Goal: Transaction & Acquisition: Download file/media

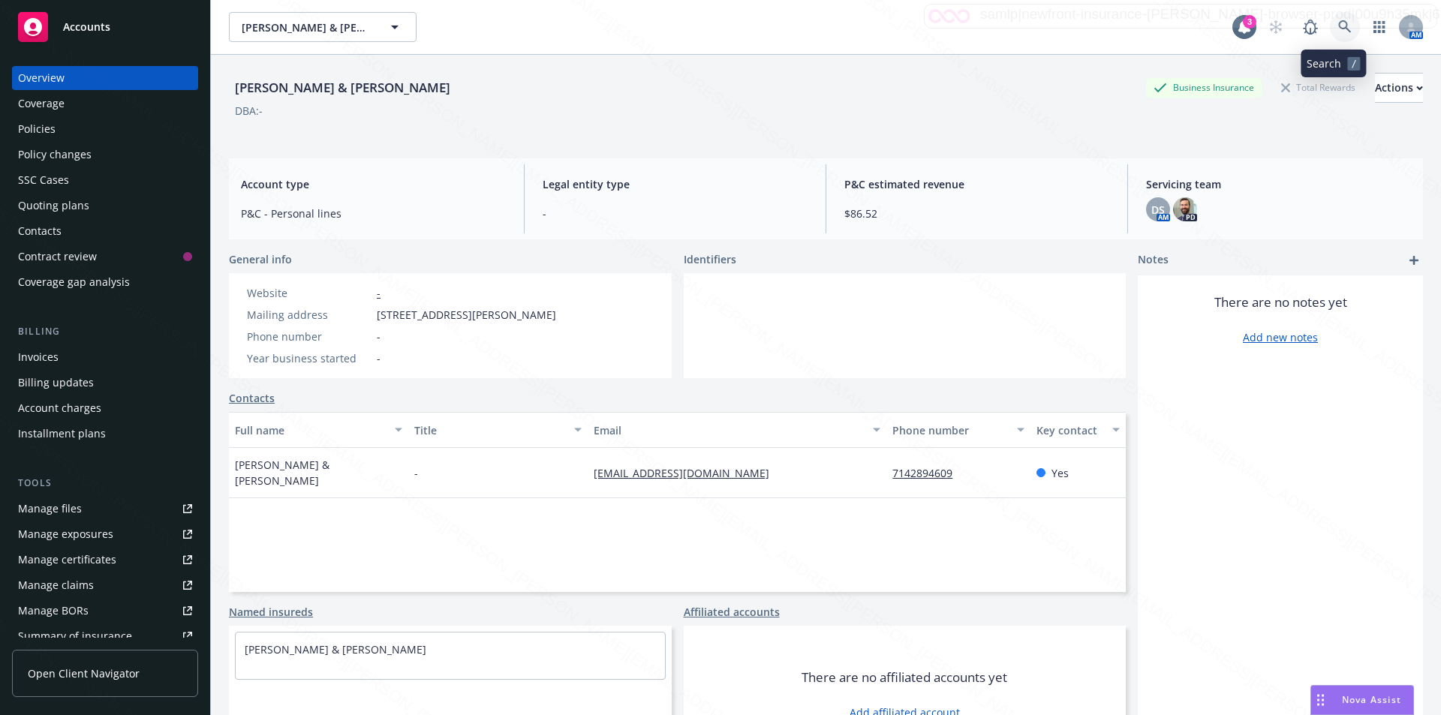
click at [1338, 20] on icon at bounding box center [1345, 27] width 14 height 14
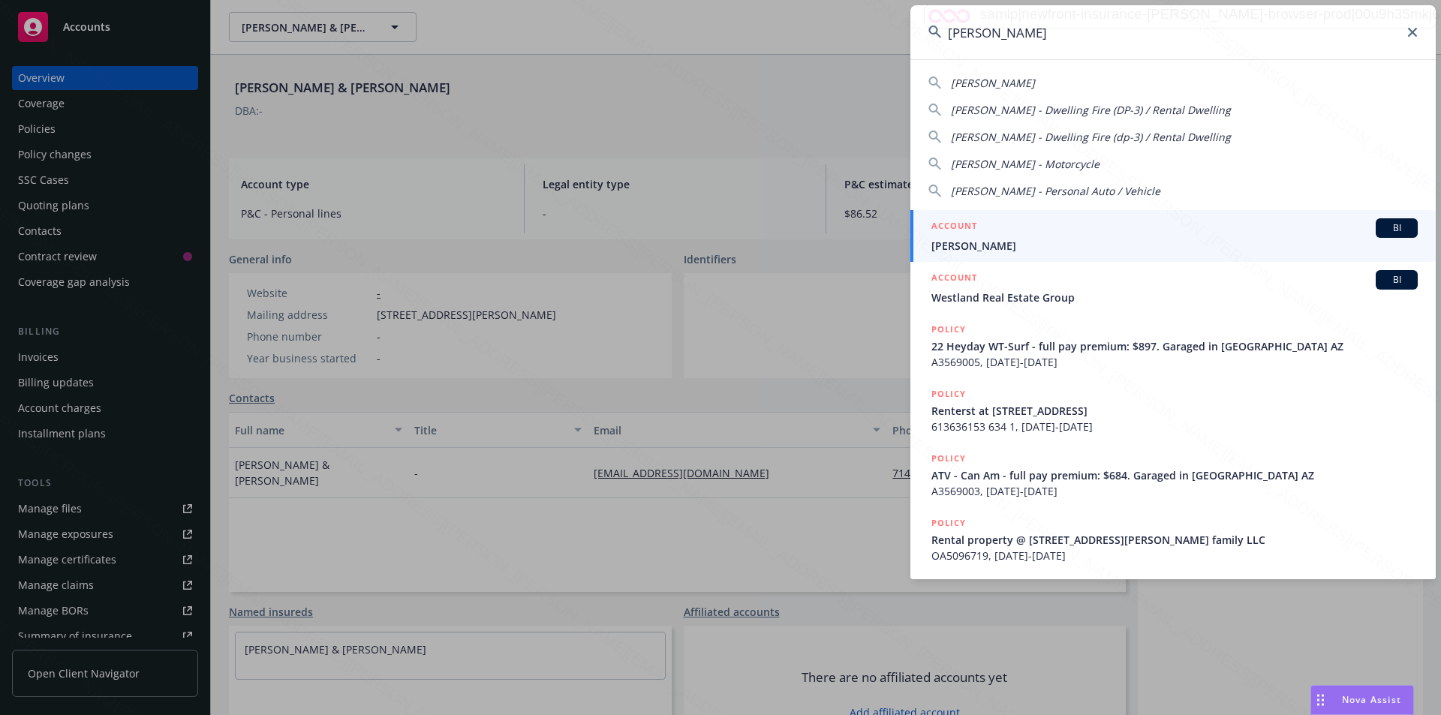
type input "[PERSON_NAME]"
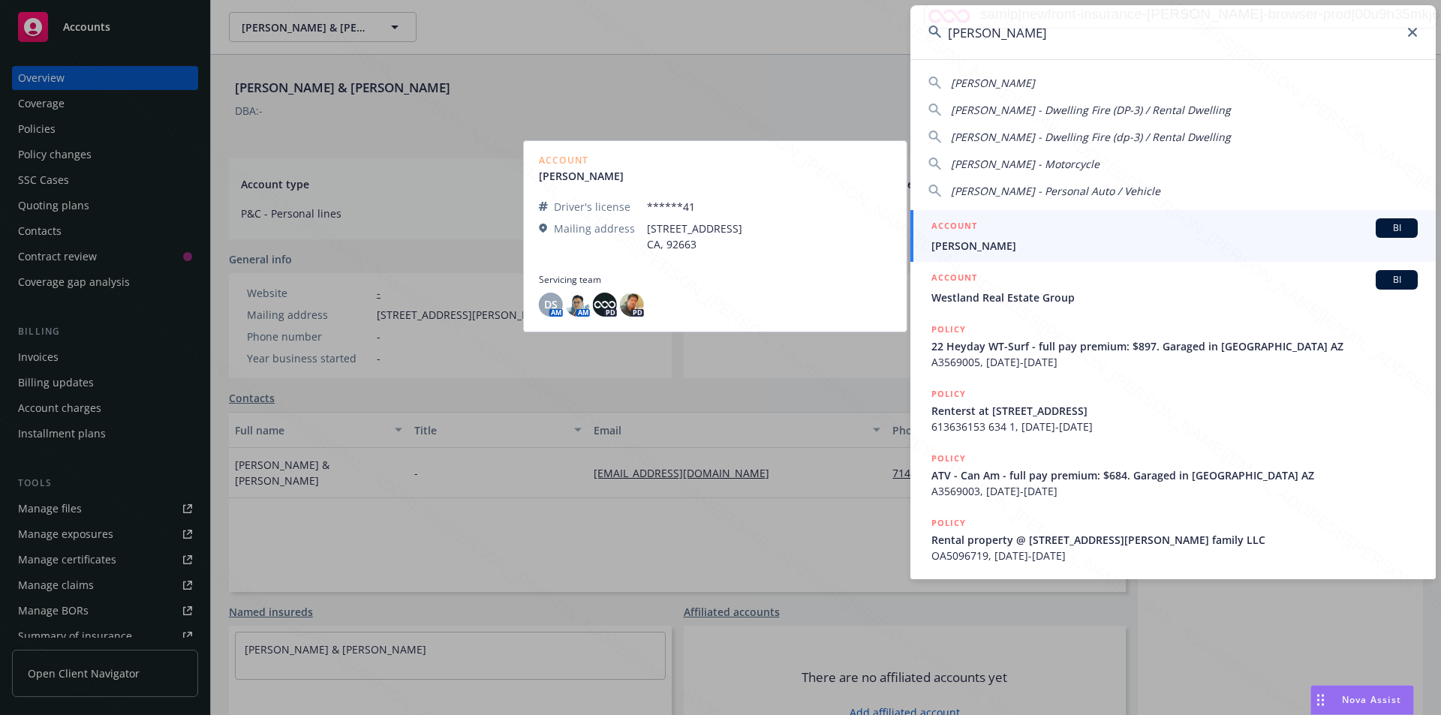
click at [996, 240] on span "[PERSON_NAME]" at bounding box center [1174, 246] width 486 height 16
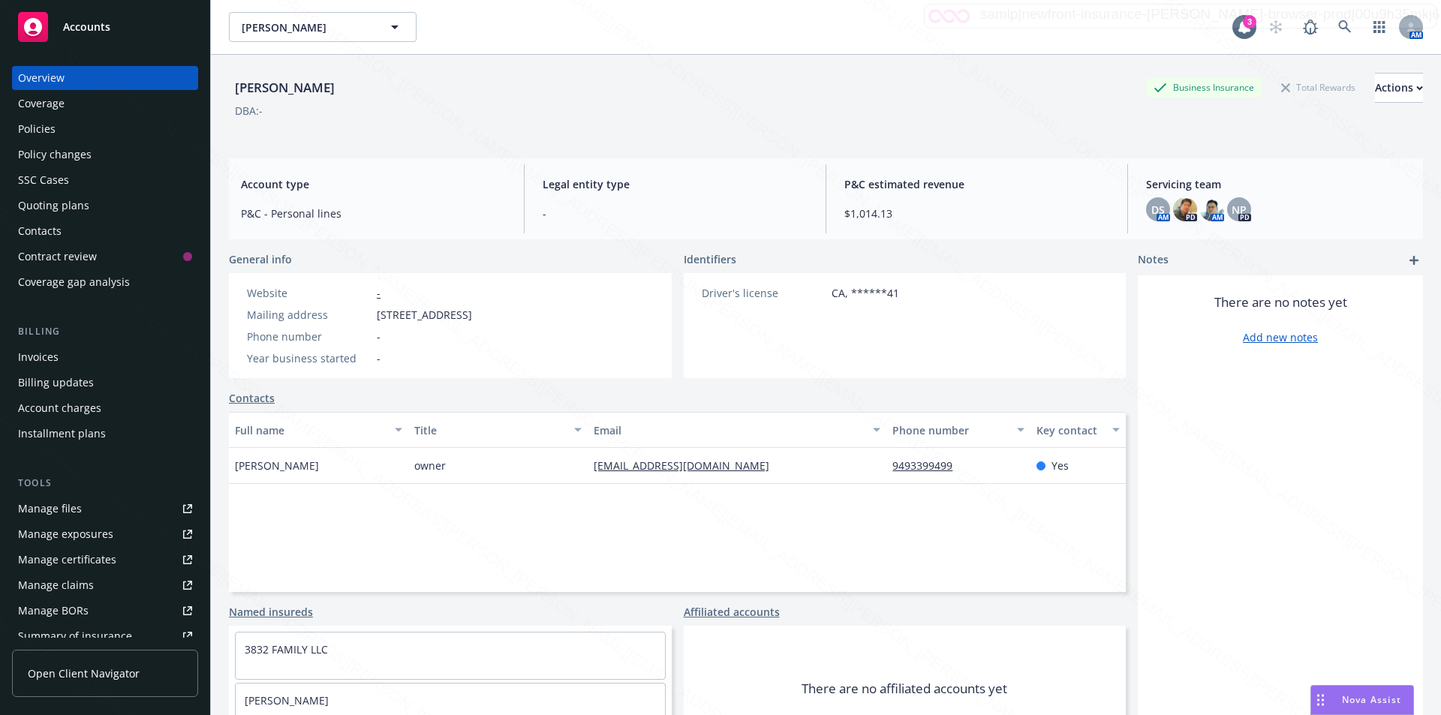
click at [31, 128] on div "Policies" at bounding box center [37, 129] width 38 height 24
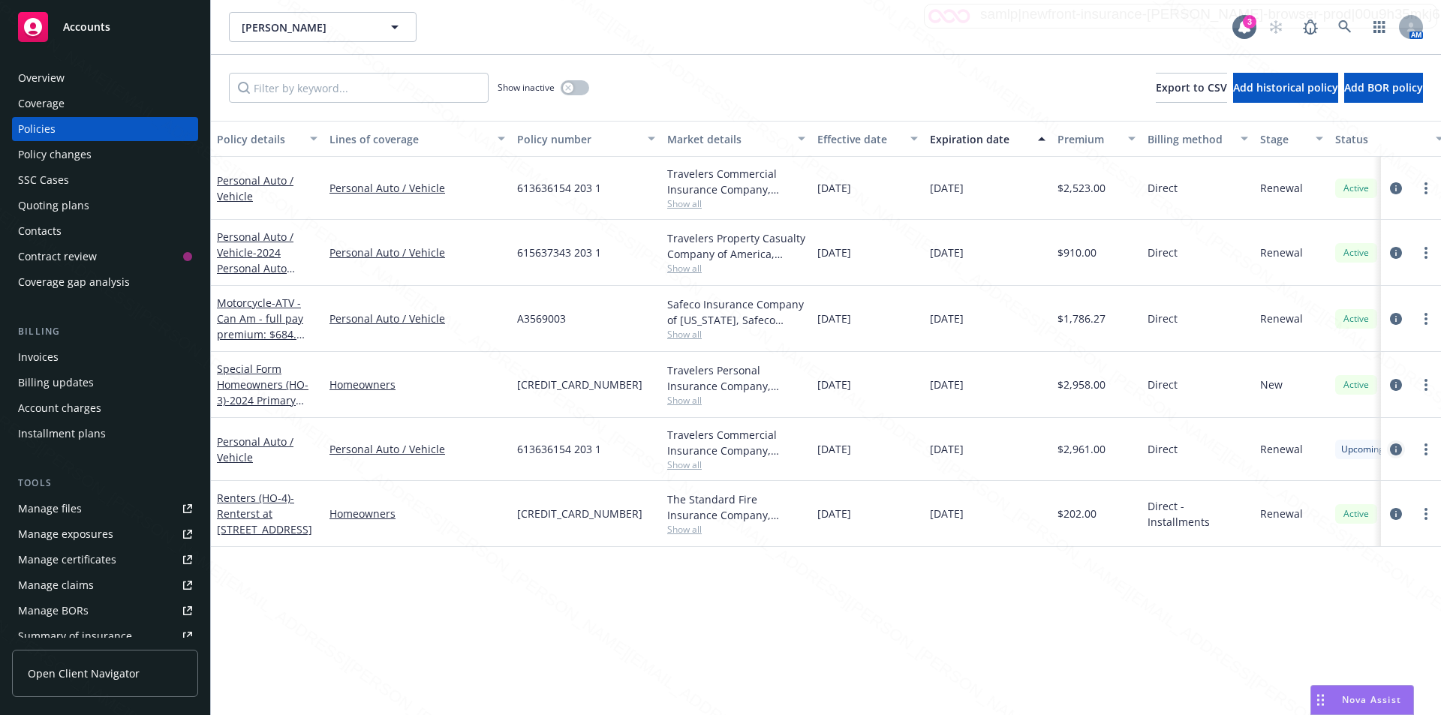
click at [1393, 446] on icon "circleInformation" at bounding box center [1396, 449] width 12 height 12
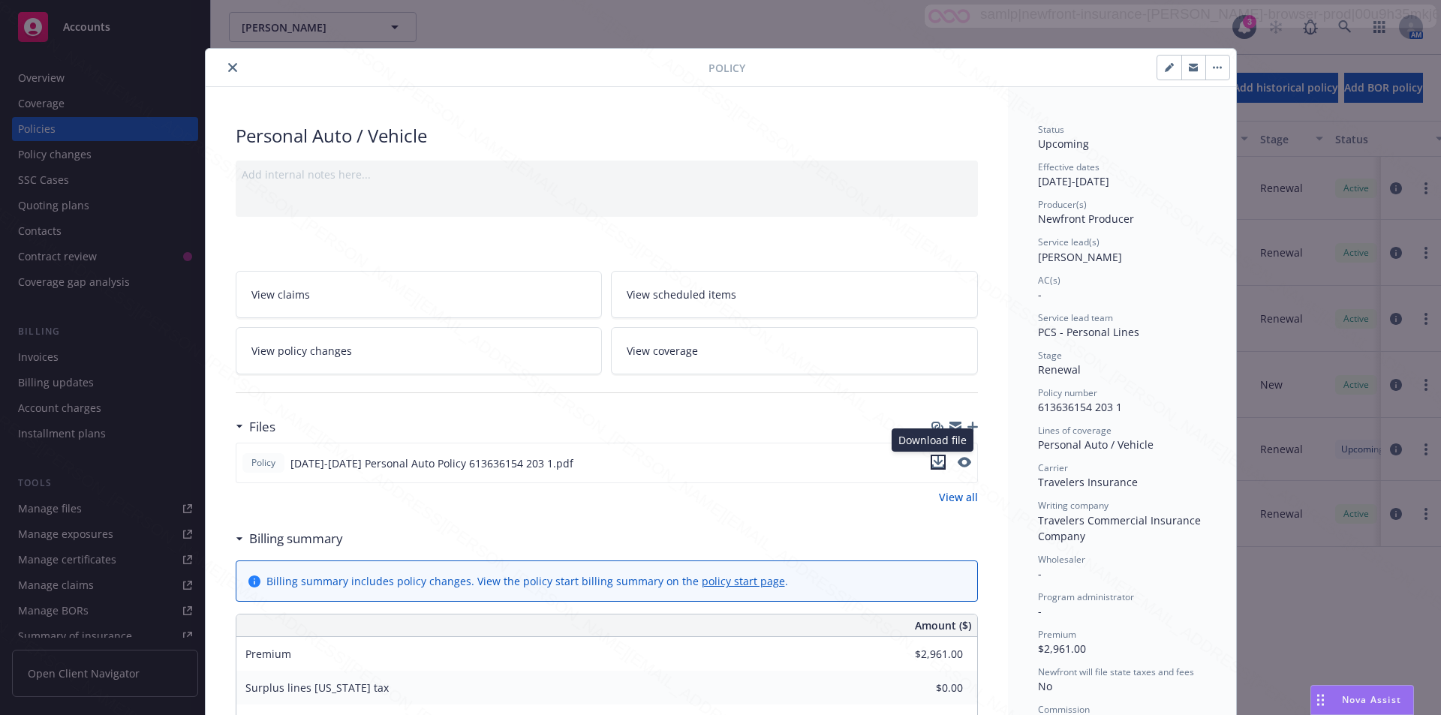
click at [933, 463] on icon "download file" at bounding box center [938, 460] width 10 height 9
click at [228, 71] on icon "close" at bounding box center [232, 67] width 9 height 9
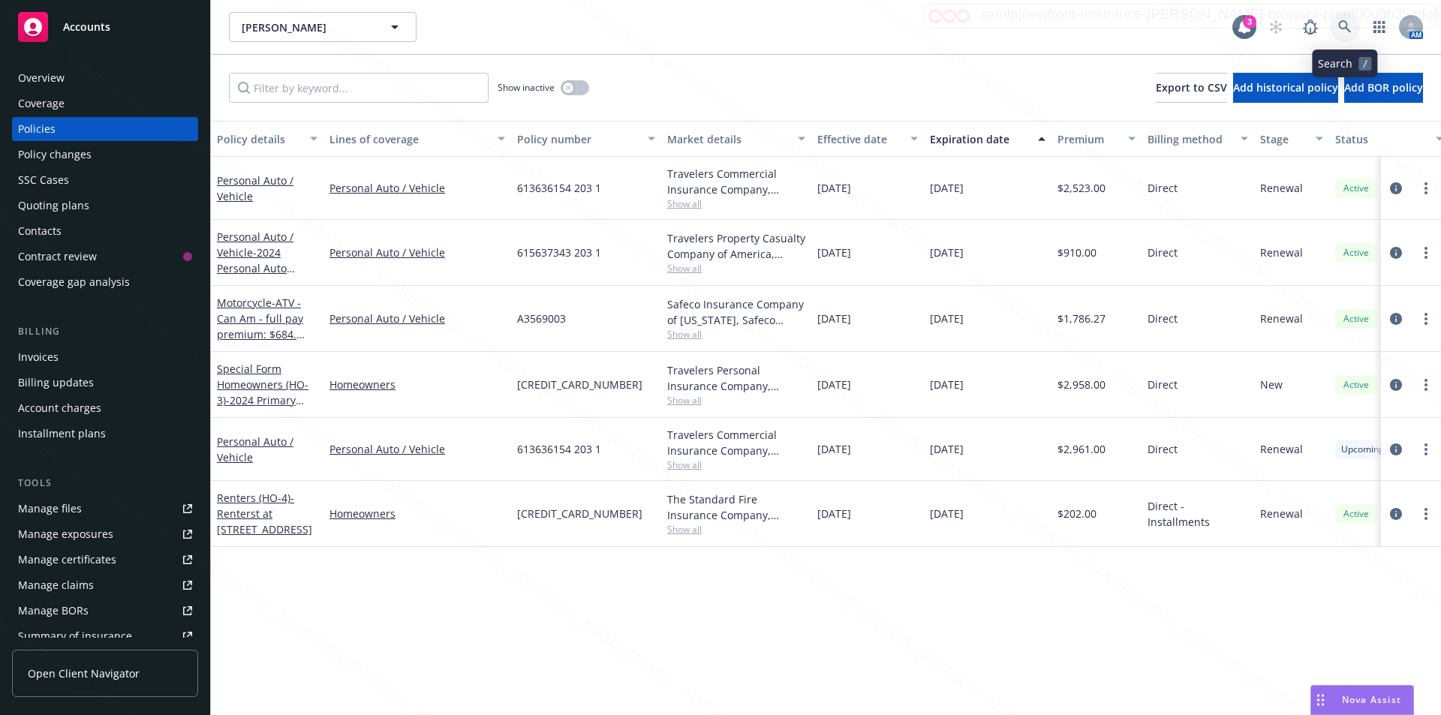
click at [1343, 25] on icon at bounding box center [1345, 27] width 14 height 14
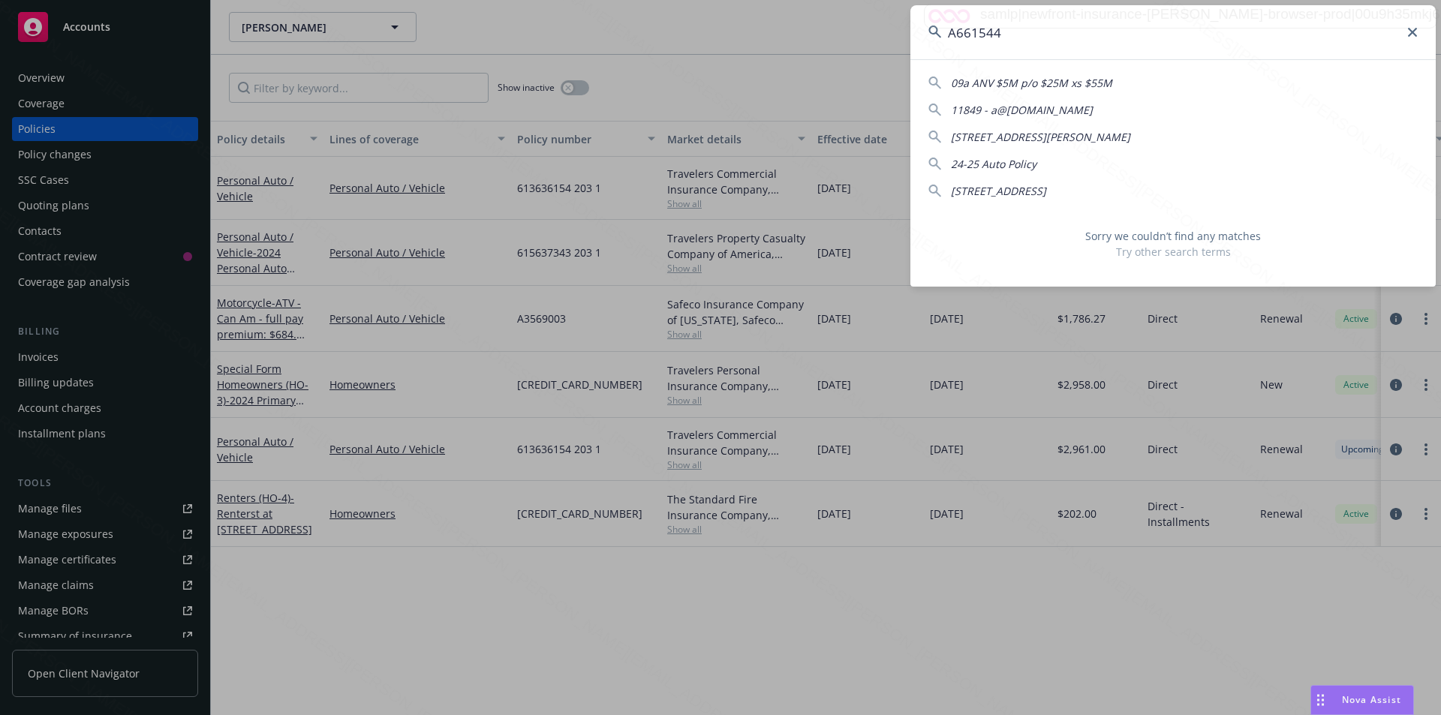
type input "A661544\"
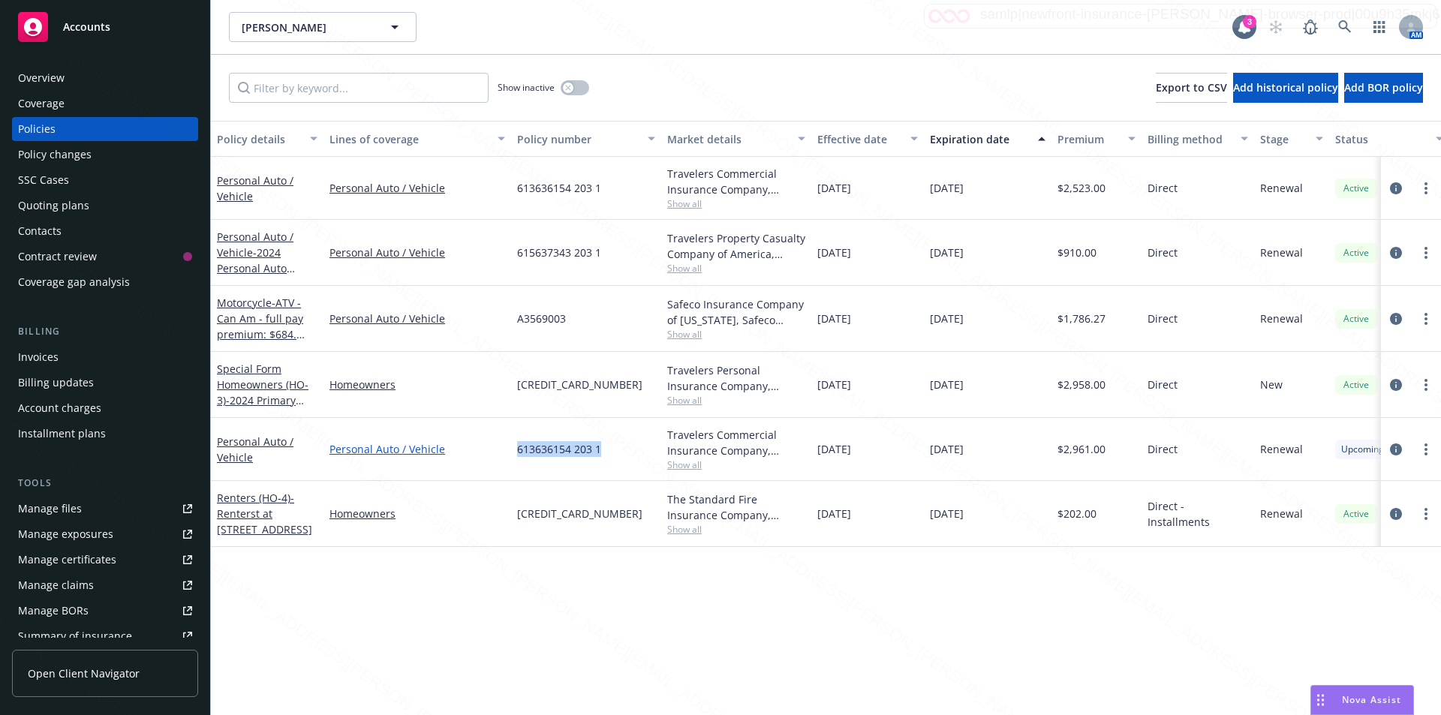
drag, startPoint x: 603, startPoint y: 455, endPoint x: 492, endPoint y: 451, distance: 111.1
click at [492, 451] on div "Personal Auto / Vehicle Personal Auto / Vehicle 613636154 203 1 Travelers Comme…" at bounding box center [935, 449] width 1448 height 63
drag, startPoint x: 584, startPoint y: 322, endPoint x: 497, endPoint y: 328, distance: 87.2
click at [497, 328] on div "Motorcycle - ATV - Can Am - full pay premium: $684. Garaged in [GEOGRAPHIC_DATA…" at bounding box center [935, 319] width 1448 height 66
drag, startPoint x: 605, startPoint y: 258, endPoint x: 502, endPoint y: 250, distance: 103.1
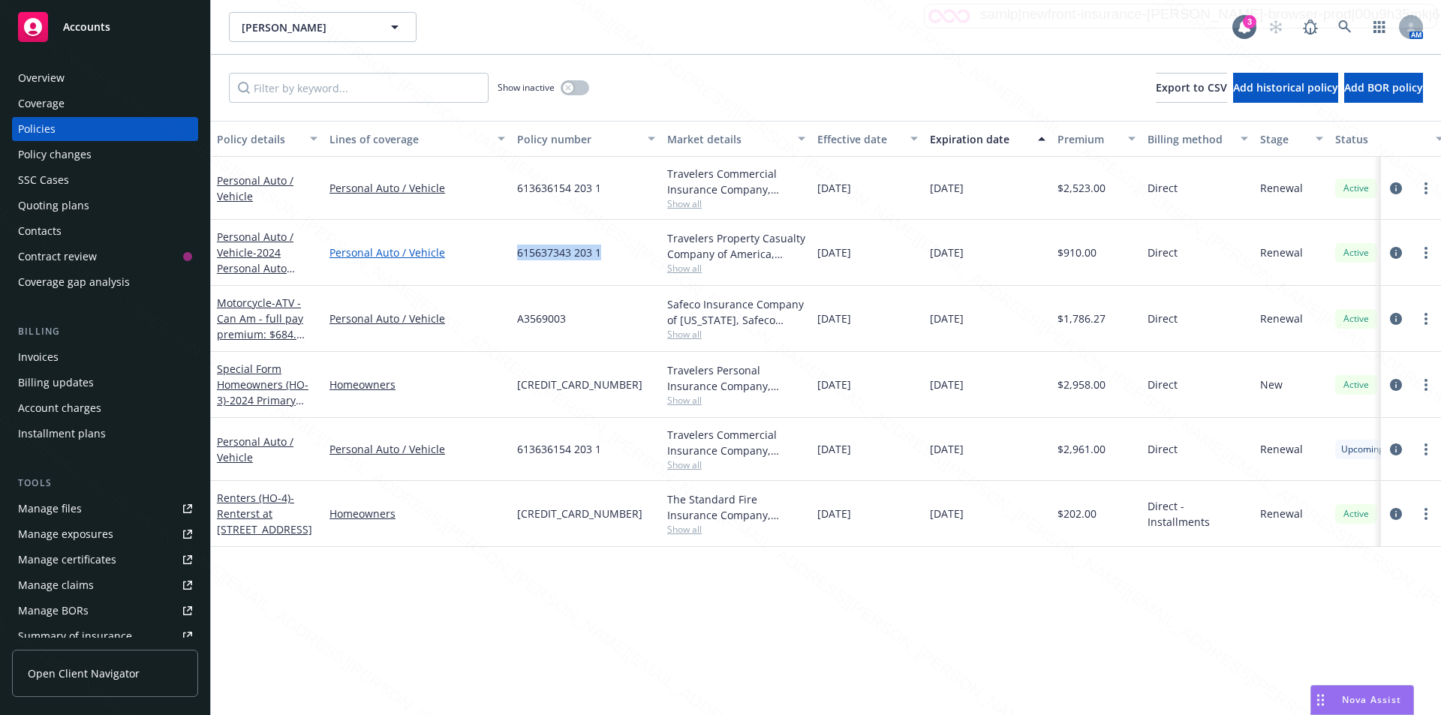
click at [502, 250] on div "Personal Auto / Vehicle - 2024 Personal Auto Policy Personal Auto / Vehicle 615…" at bounding box center [935, 253] width 1448 height 66
drag, startPoint x: 617, startPoint y: 188, endPoint x: 510, endPoint y: 183, distance: 106.7
click at [510, 183] on div "Personal Auto / Vehicle Personal Auto / Vehicle 613636154 203 1 Travelers Comme…" at bounding box center [935, 188] width 1448 height 63
copy div "613636154 203 1"
drag, startPoint x: 901, startPoint y: 452, endPoint x: 927, endPoint y: 451, distance: 25.6
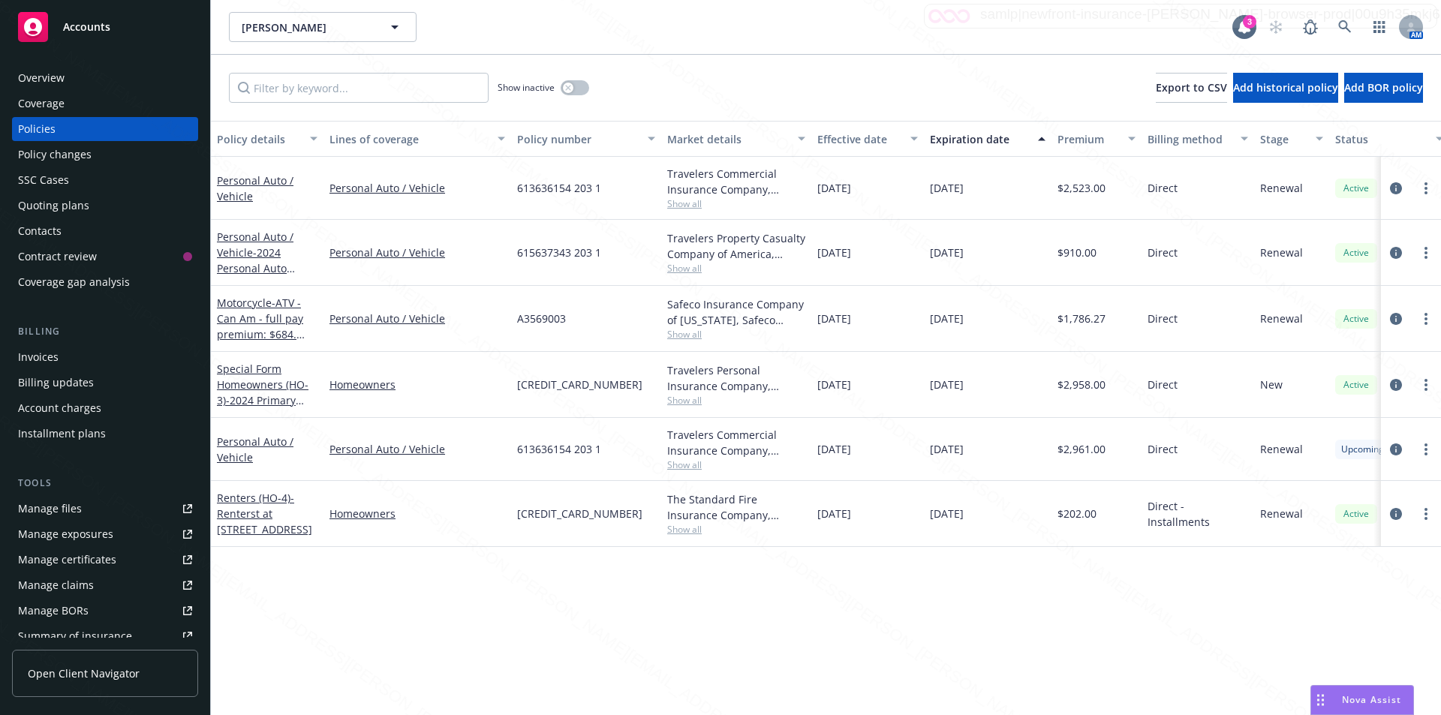
click at [924, 452] on div "Personal Auto / Vehicle Personal Auto / Vehicle 613636154 203 1 Travelers Comme…" at bounding box center [935, 449] width 1448 height 63
drag, startPoint x: 990, startPoint y: 446, endPoint x: 916, endPoint y: 438, distance: 74.7
click at [916, 438] on div "Personal Auto / Vehicle Personal Auto / Vehicle 613636154 203 1 Travelers Comme…" at bounding box center [935, 449] width 1448 height 63
